Goal: Information Seeking & Learning: Learn about a topic

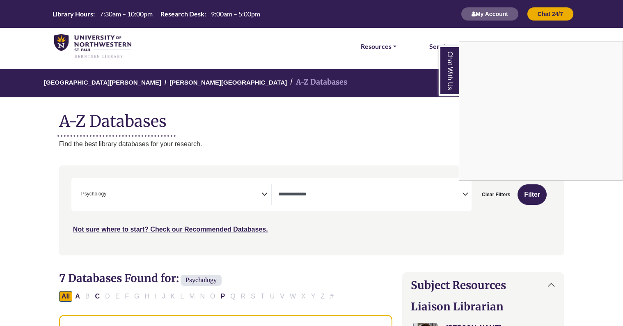
select select "Database Types Filter"
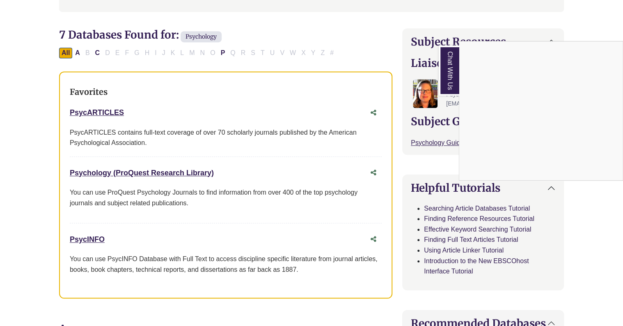
scroll to position [294, 0]
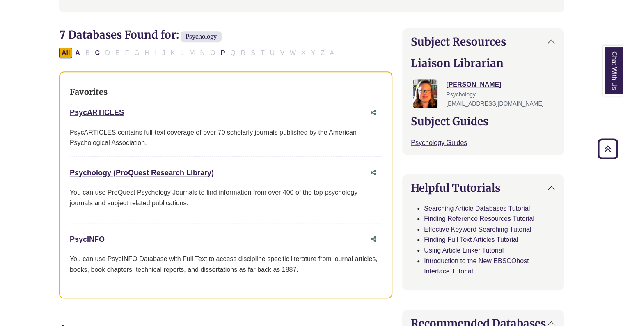
click at [85, 236] on link "PsycINFO This link opens in a new window" at bounding box center [87, 239] width 35 height 8
click at [105, 111] on link "PsycARTICLES This link opens in a new window" at bounding box center [97, 112] width 54 height 8
click at [98, 115] on link "PsycARTICLES This link opens in a new window" at bounding box center [97, 112] width 54 height 8
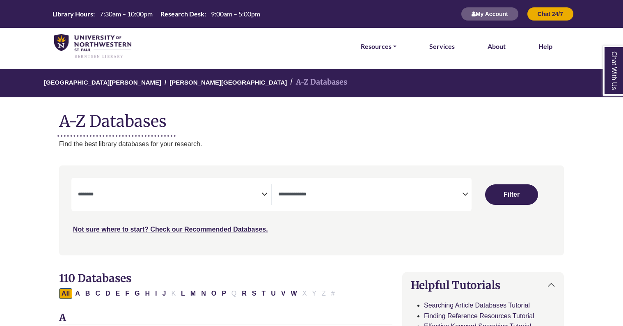
select select "Database Subject Filter"
select select "Database Types Filter"
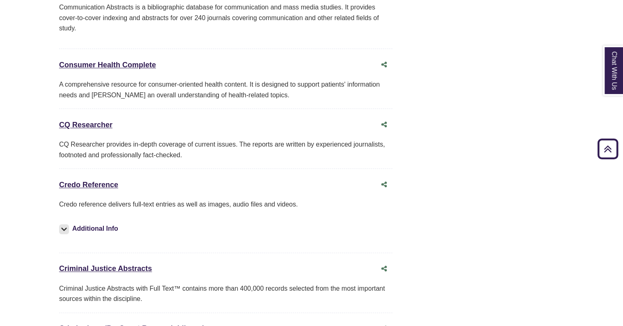
scroll to position [1966, 0]
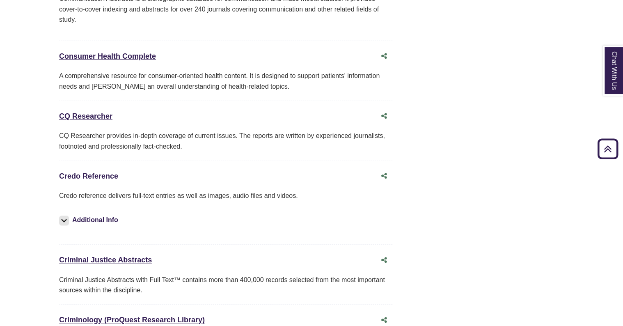
click at [82, 172] on link "Credo Reference This link opens in a new window" at bounding box center [88, 176] width 59 height 8
